Goal: Transaction & Acquisition: Purchase product/service

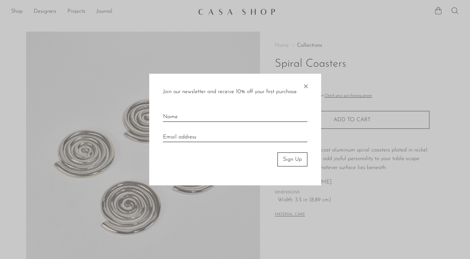
click at [305, 88] on span "×" at bounding box center [305, 85] width 7 height 22
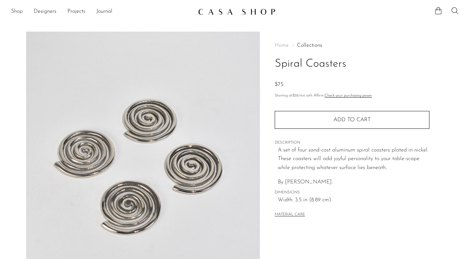
click at [16, 12] on link "Shop" at bounding box center [17, 11] width 12 height 9
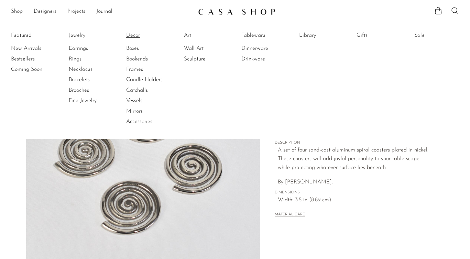
click at [136, 37] on link "Decor" at bounding box center [152, 36] width 52 height 8
click at [195, 47] on link "Wall Art" at bounding box center [210, 49] width 52 height 8
click at [312, 36] on link "Library" at bounding box center [325, 36] width 52 height 8
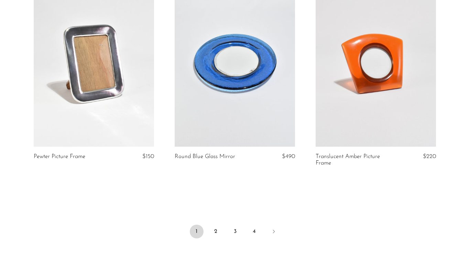
scroll to position [2377, 0]
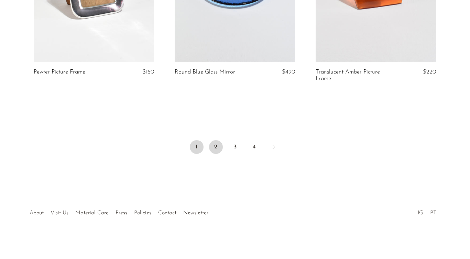
click at [216, 150] on link "2" at bounding box center [216, 147] width 14 height 14
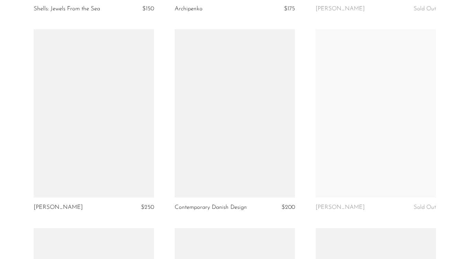
scroll to position [1866, 0]
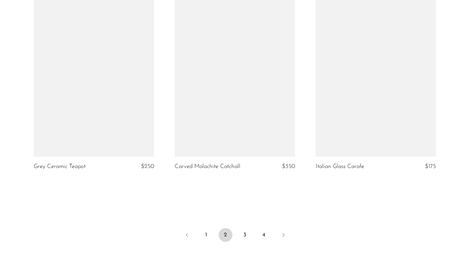
scroll to position [2364, 0]
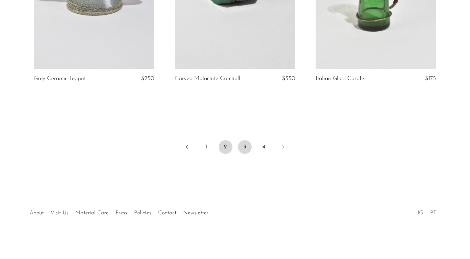
click at [245, 146] on link "3" at bounding box center [245, 147] width 14 height 14
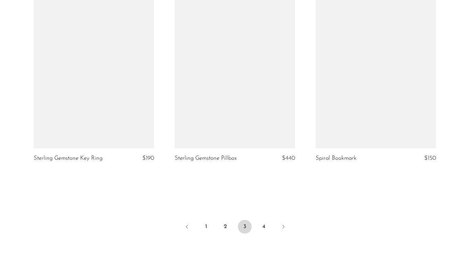
scroll to position [2364, 0]
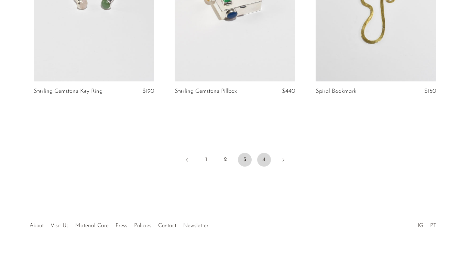
click at [261, 153] on link "4" at bounding box center [264, 160] width 14 height 14
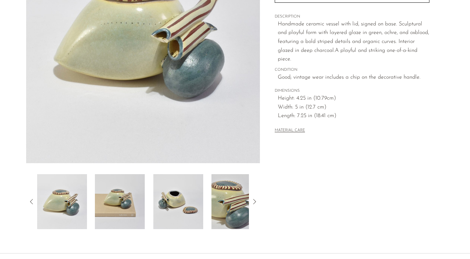
scroll to position [171, 0]
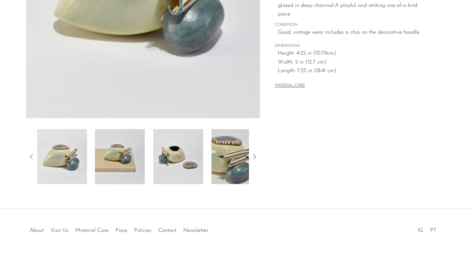
click at [117, 169] on img at bounding box center [120, 156] width 50 height 55
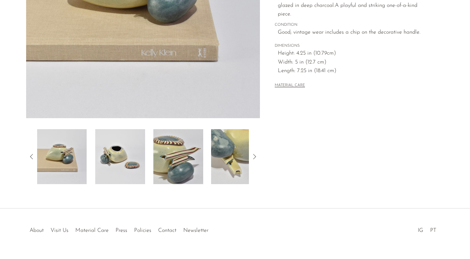
click at [132, 170] on img at bounding box center [120, 156] width 50 height 55
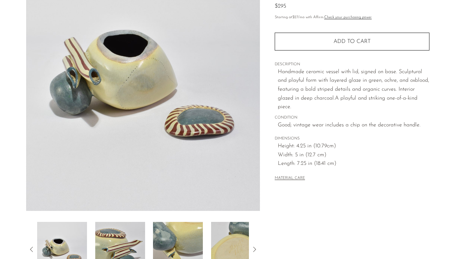
scroll to position [79, 0]
click at [126, 246] on img at bounding box center [120, 249] width 50 height 55
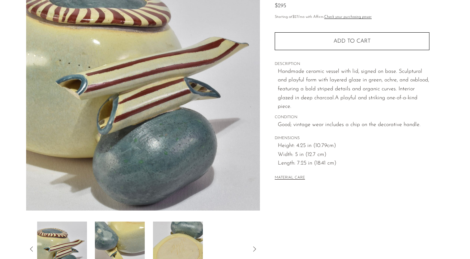
click at [153, 240] on img at bounding box center [178, 249] width 50 height 55
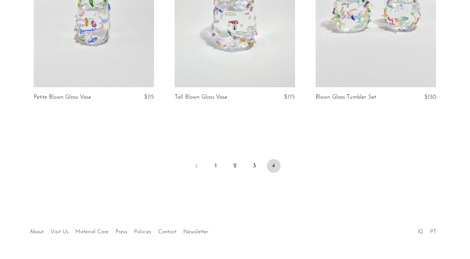
scroll to position [561, 0]
